Goal: Browse casually

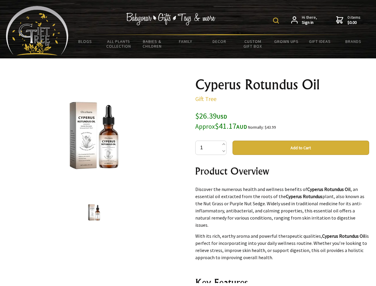
click at [277, 21] on img at bounding box center [276, 21] width 6 height 6
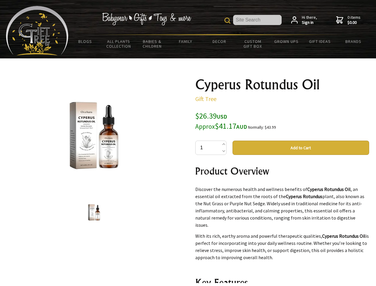
click at [94, 136] on img at bounding box center [94, 135] width 93 height 93
